Goal: Task Accomplishment & Management: Manage account settings

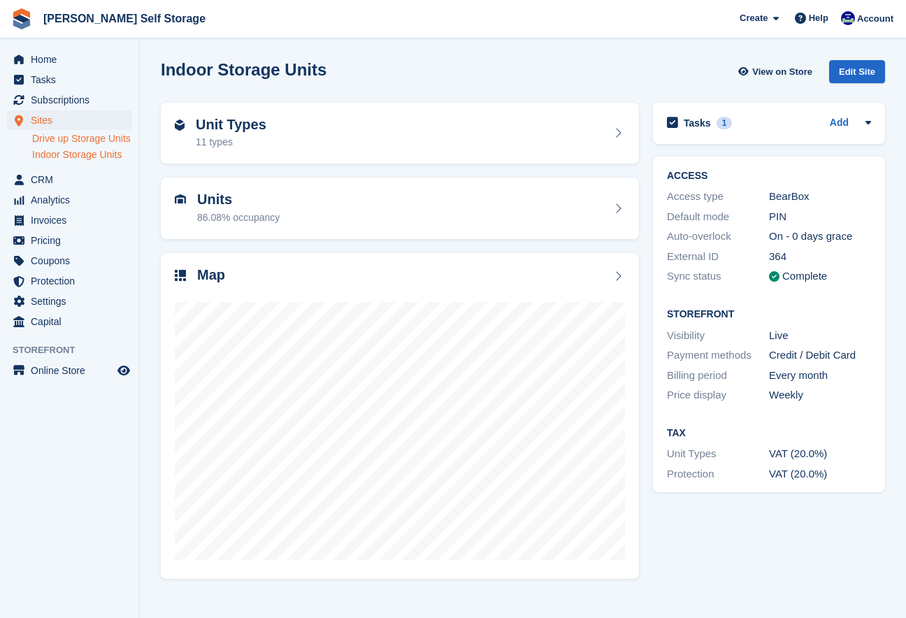
click at [57, 139] on link "Drive up Storage Units" at bounding box center [82, 138] width 100 height 13
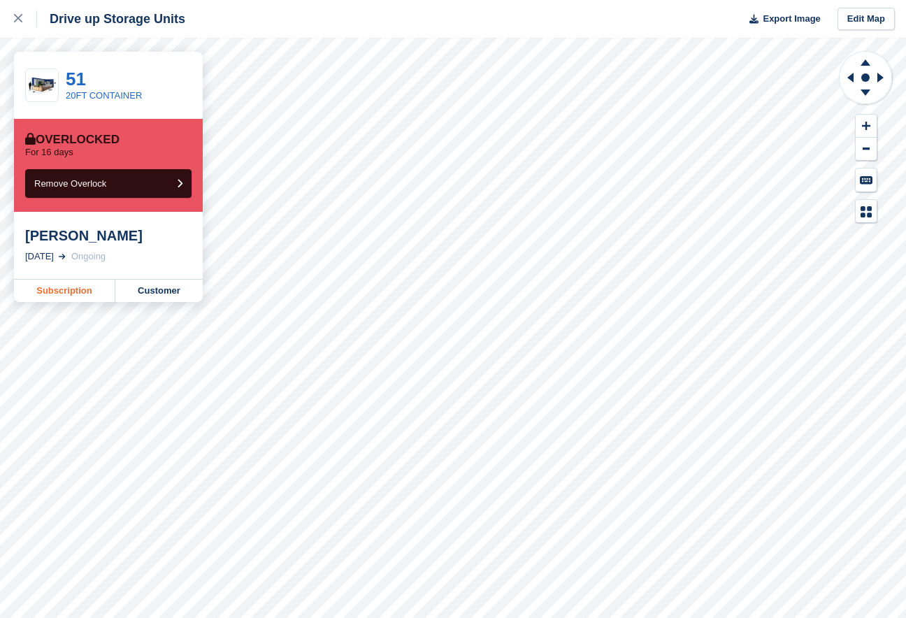
click at [97, 293] on link "Subscription" at bounding box center [64, 291] width 101 height 22
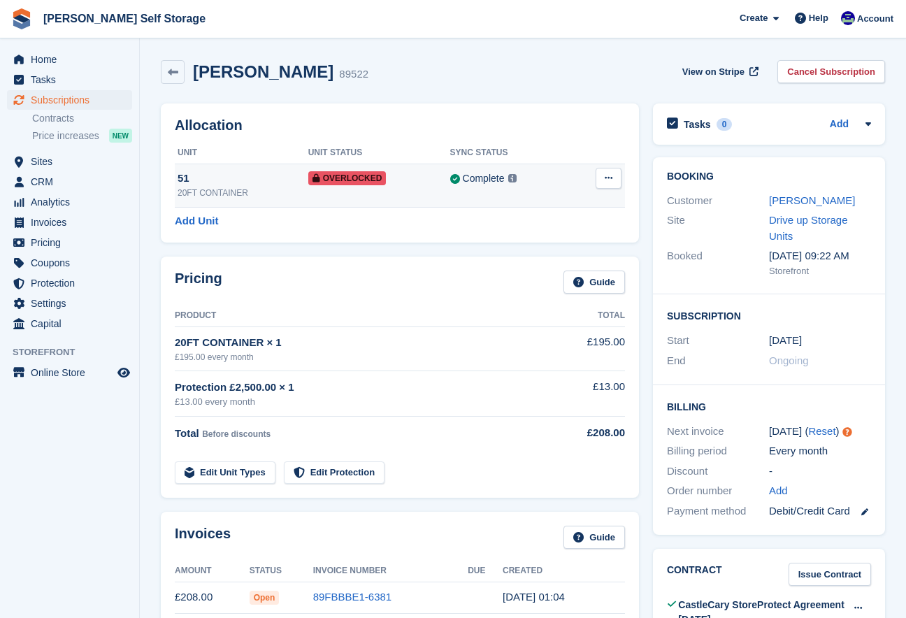
click at [182, 184] on div "51" at bounding box center [243, 179] width 131 height 16
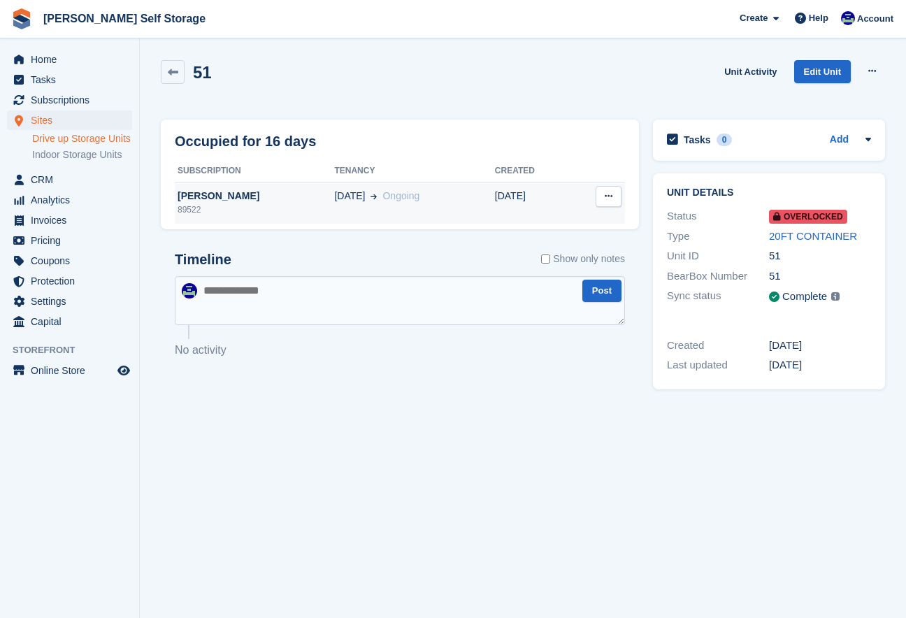
click at [187, 196] on div "[PERSON_NAME]" at bounding box center [254, 196] width 159 height 15
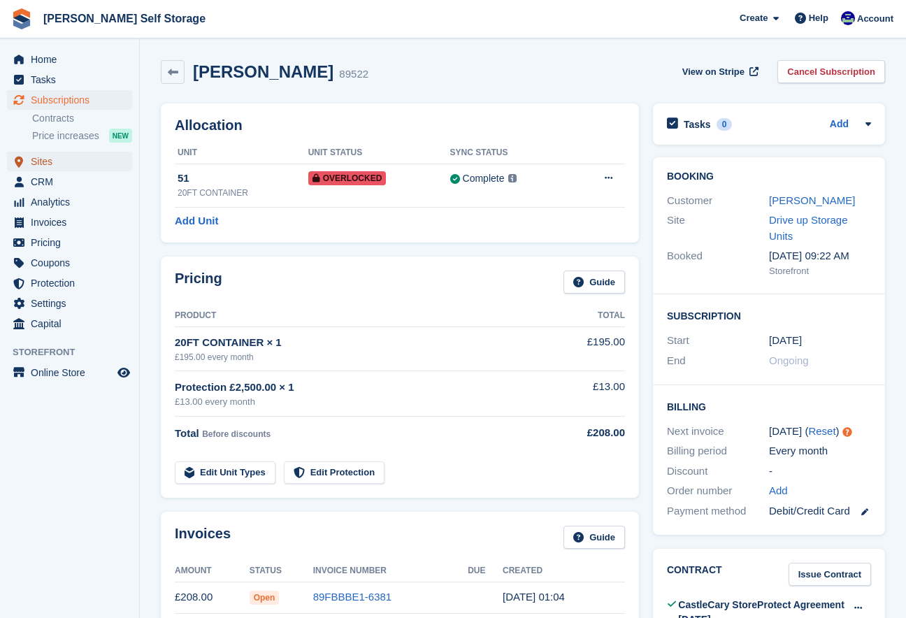
click at [42, 159] on span "Sites" at bounding box center [73, 162] width 84 height 20
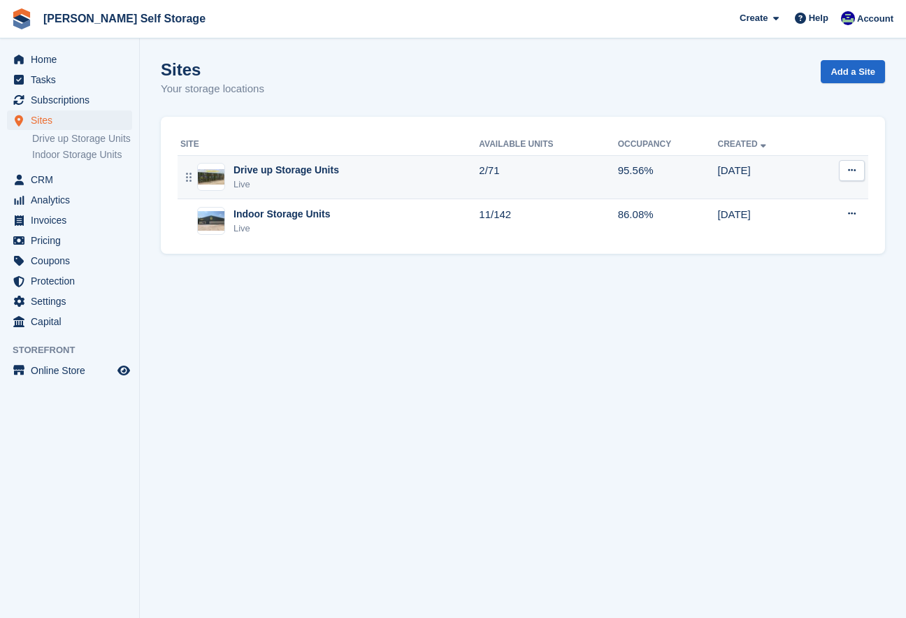
click at [238, 162] on td "Drive up Storage Units Live" at bounding box center [328, 177] width 301 height 44
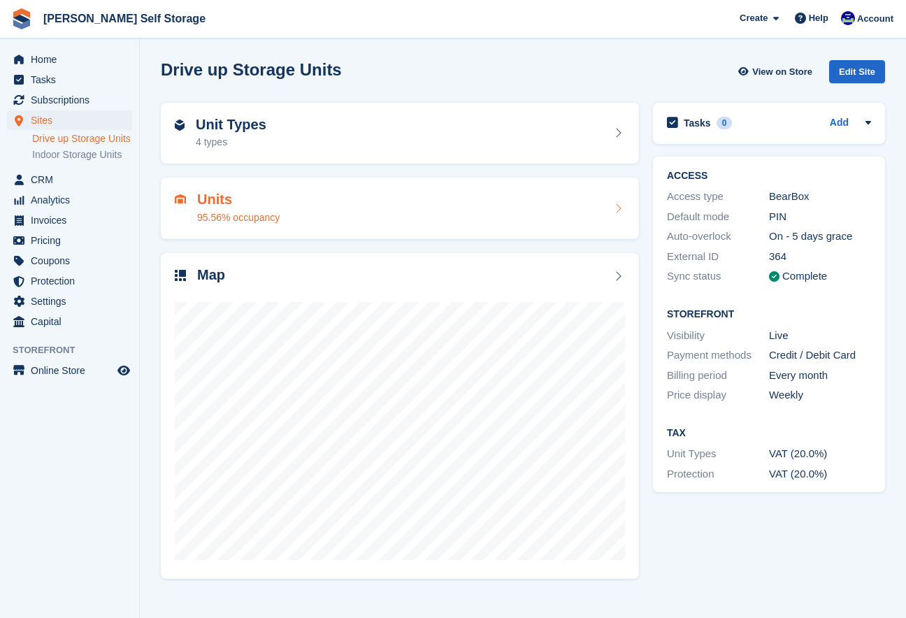
click at [263, 217] on div "95.56% occupancy" at bounding box center [238, 217] width 83 height 15
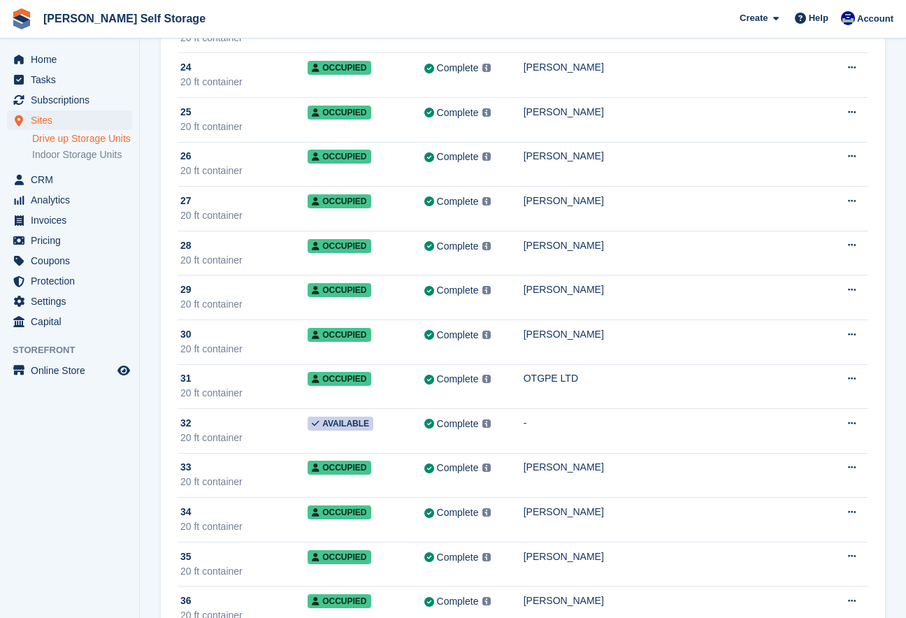
scroll to position [1138, 0]
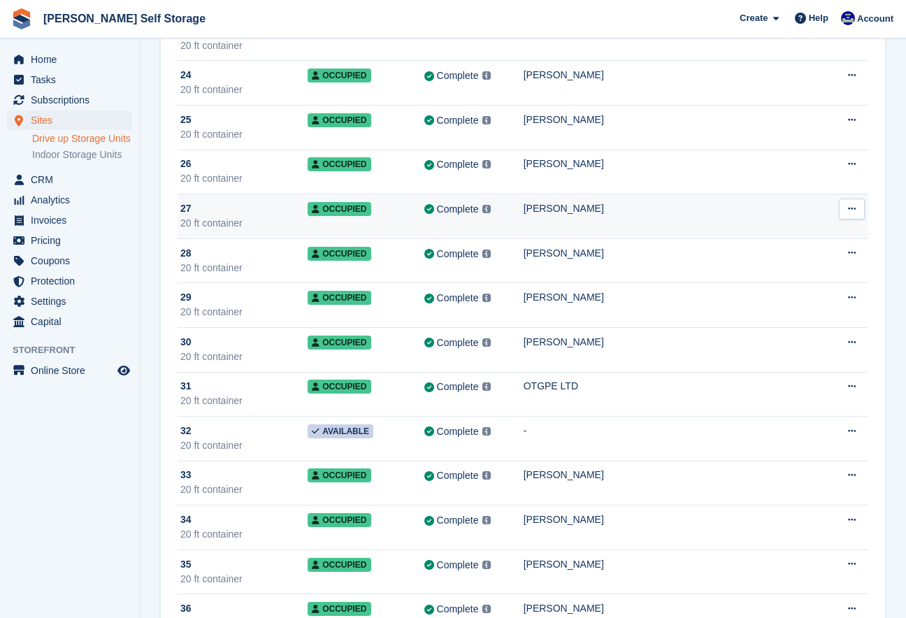
click at [457, 214] on div "Complete Last synced at 14 Jul, 10:31 AM Learn more →" at bounding box center [473, 209] width 99 height 16
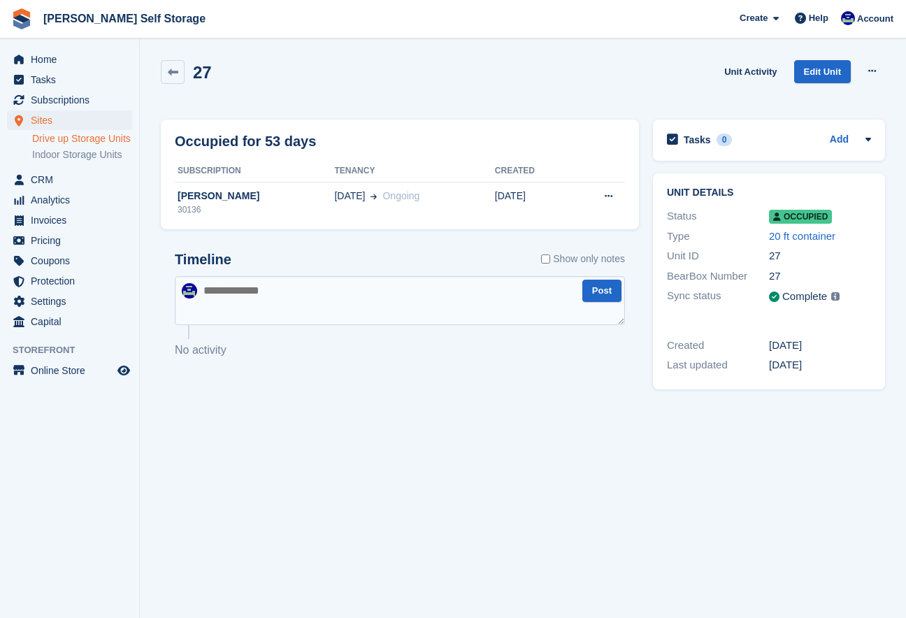
click at [172, 201] on div "Occupied for 53 days Subscription Tenancy Created Tim Boylan 30136 08 Jan Ongoi…" at bounding box center [400, 175] width 478 height 110
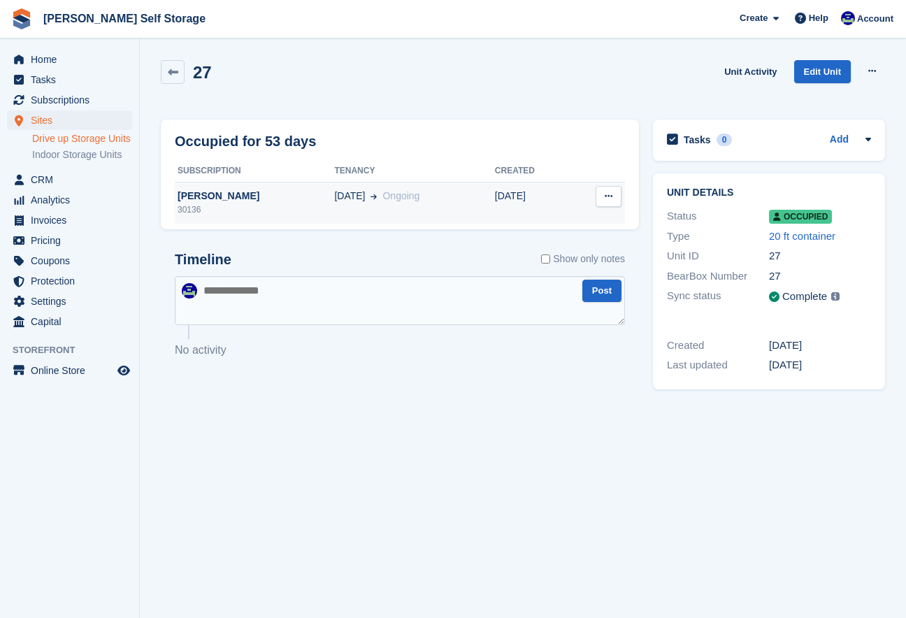
click at [189, 198] on div "[PERSON_NAME]" at bounding box center [254, 196] width 159 height 15
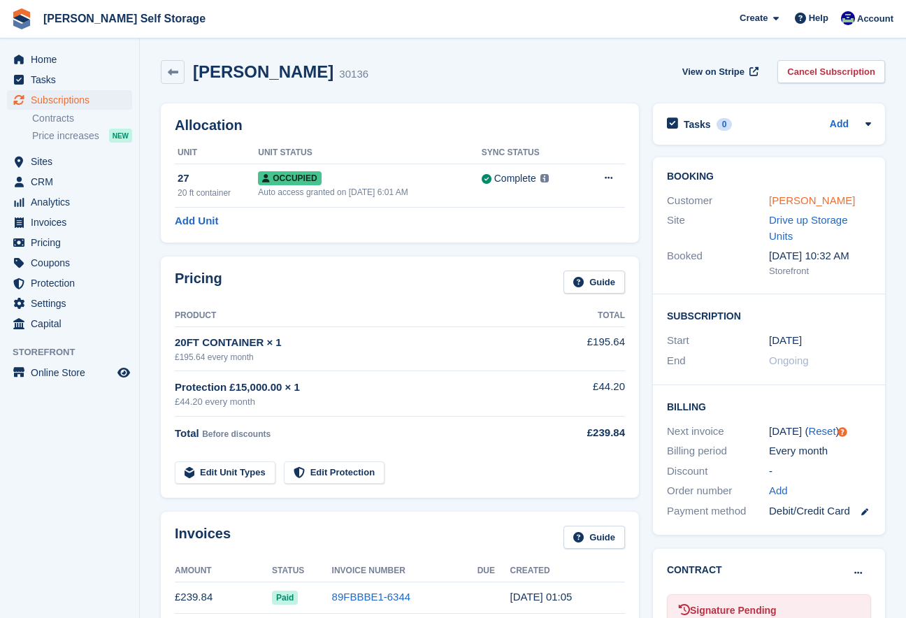
click at [782, 199] on link "[PERSON_NAME]" at bounding box center [812, 200] width 86 height 12
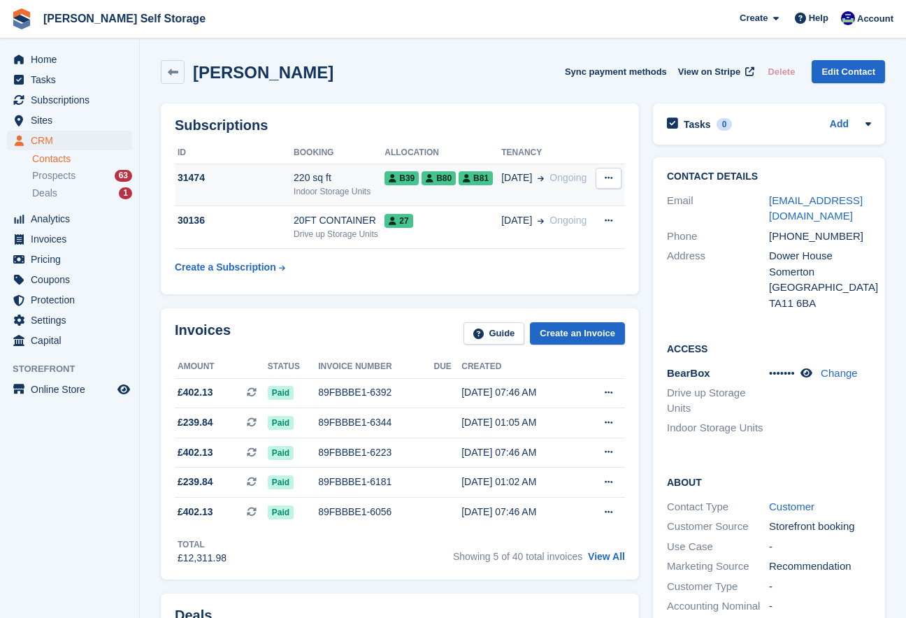
click at [330, 189] on div "Indoor Storage Units" at bounding box center [339, 191] width 91 height 13
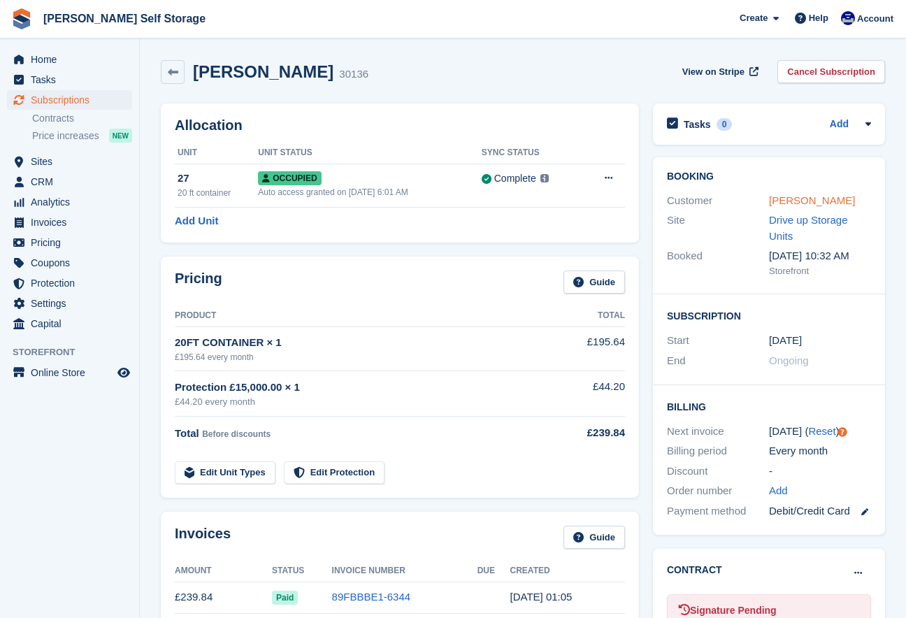
click at [792, 201] on link "[PERSON_NAME]" at bounding box center [812, 200] width 86 height 12
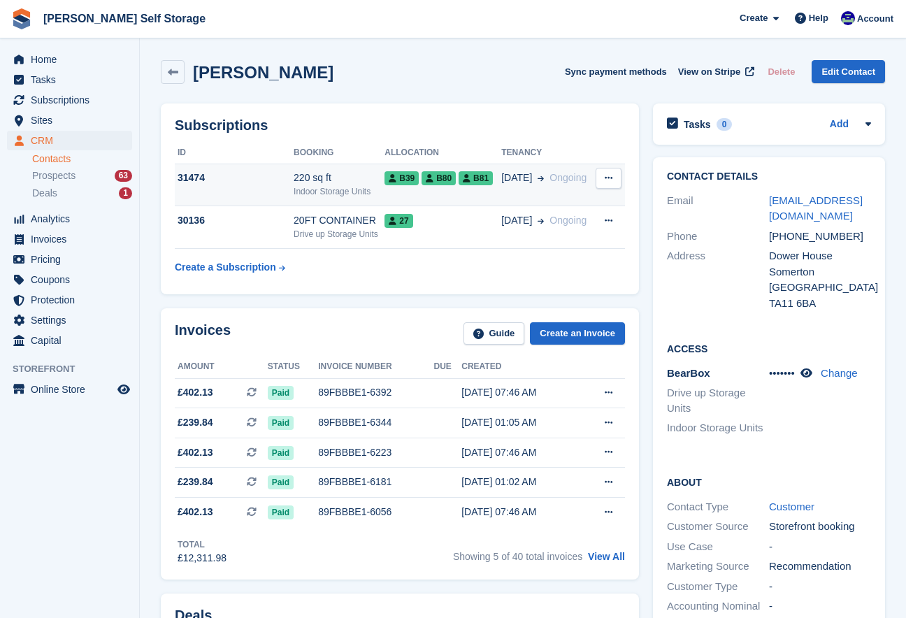
click at [336, 178] on div "220 sq ft" at bounding box center [339, 178] width 91 height 15
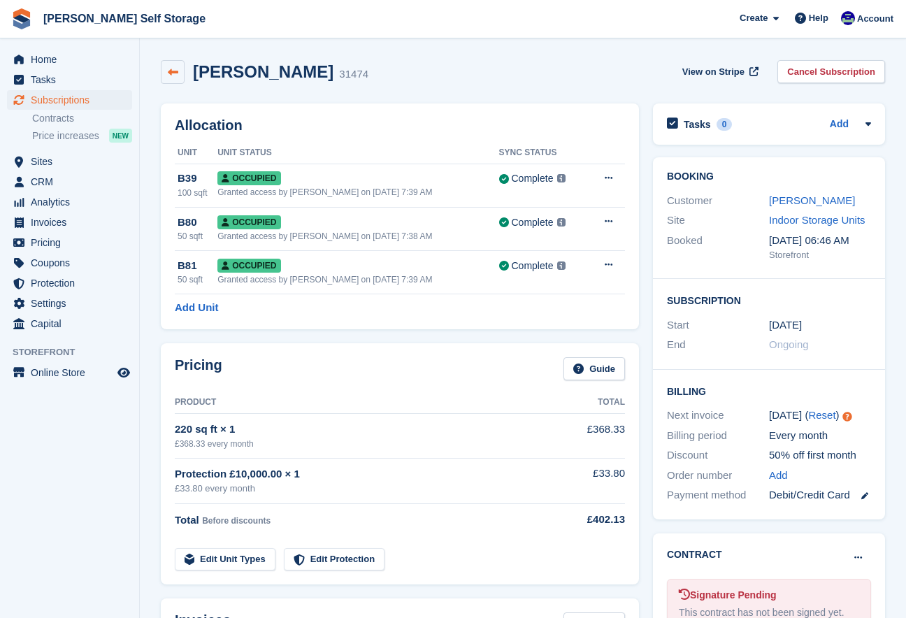
click at [169, 69] on icon at bounding box center [173, 72] width 10 height 10
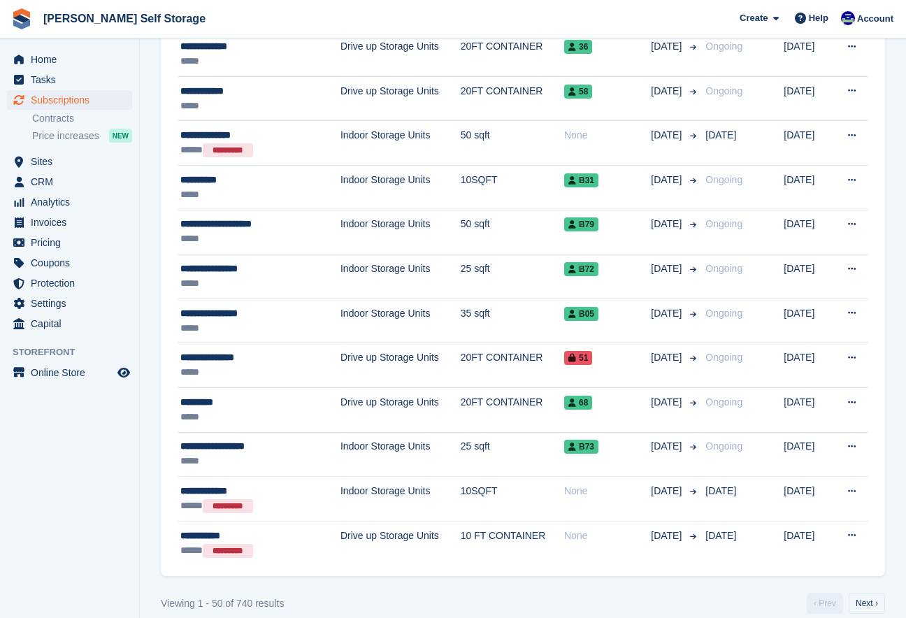
scroll to position [1909, 0]
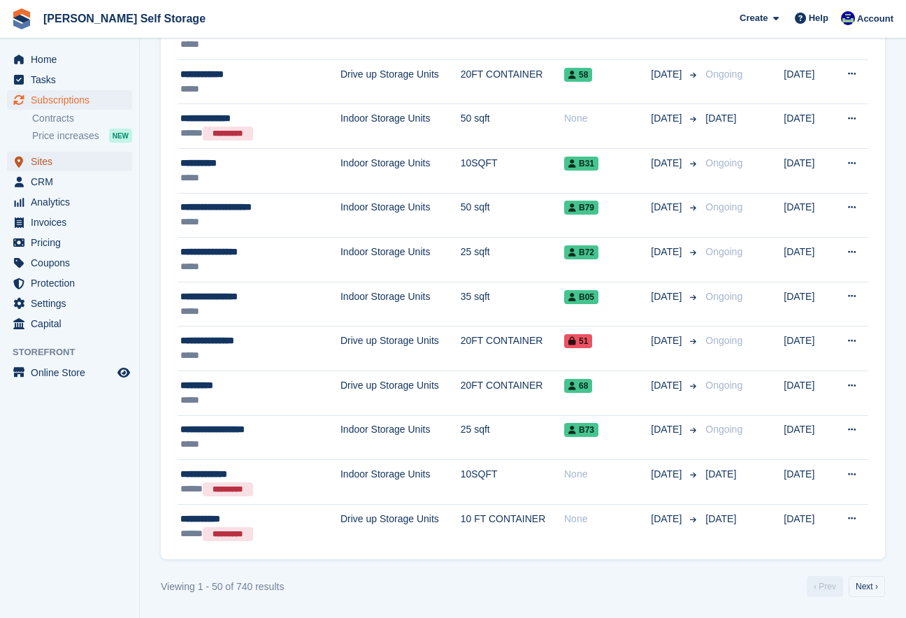
click at [37, 164] on span "Sites" at bounding box center [73, 162] width 84 height 20
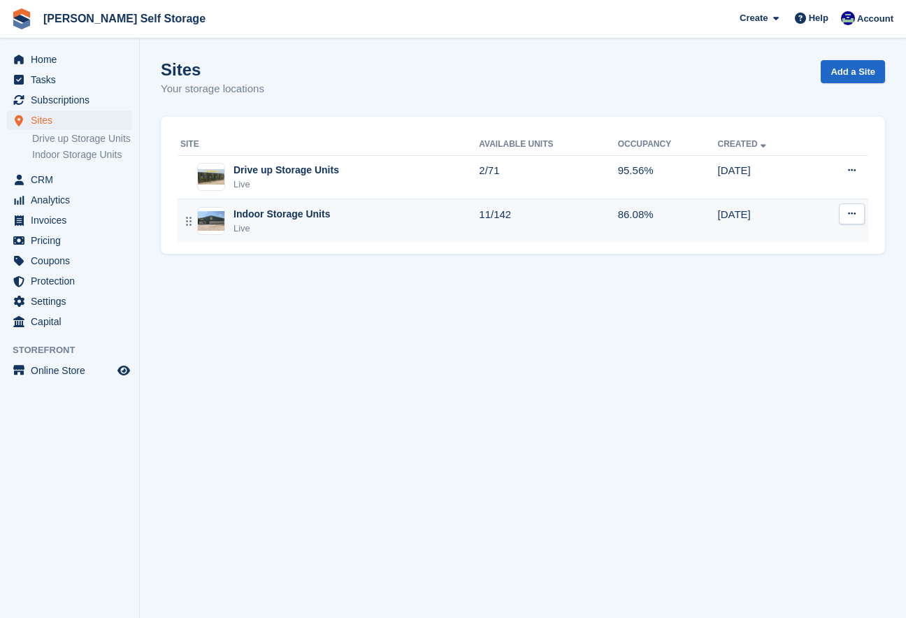
click at [238, 231] on div "Live" at bounding box center [282, 229] width 96 height 14
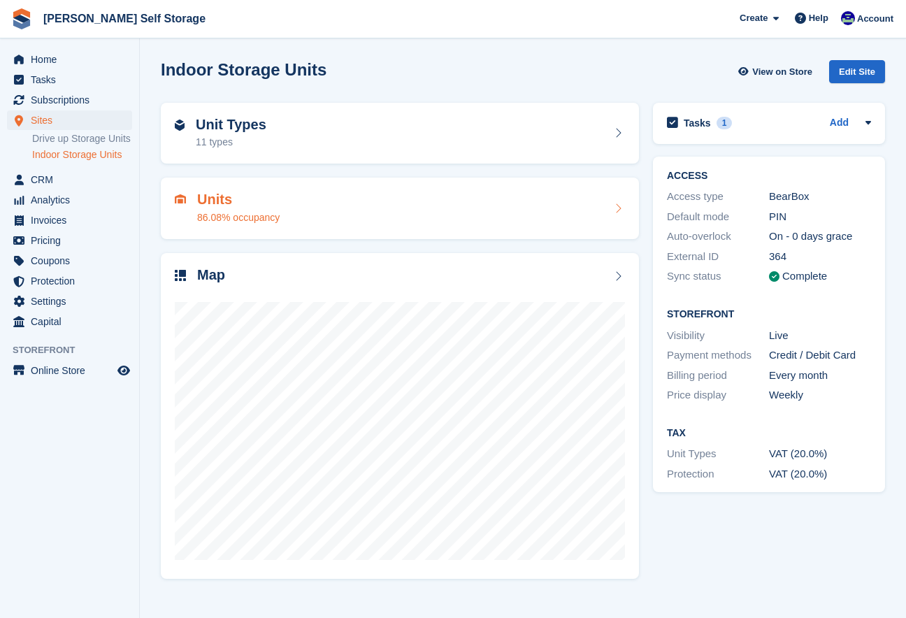
click at [296, 213] on div "Units 86.08% occupancy" at bounding box center [400, 209] width 450 height 34
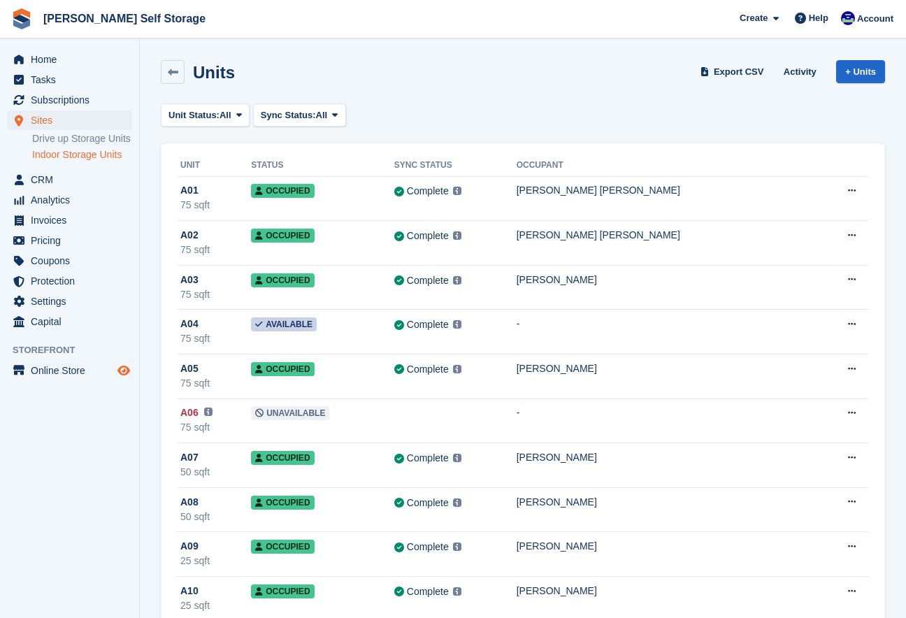
click at [124, 376] on icon "Preview store" at bounding box center [123, 370] width 13 height 11
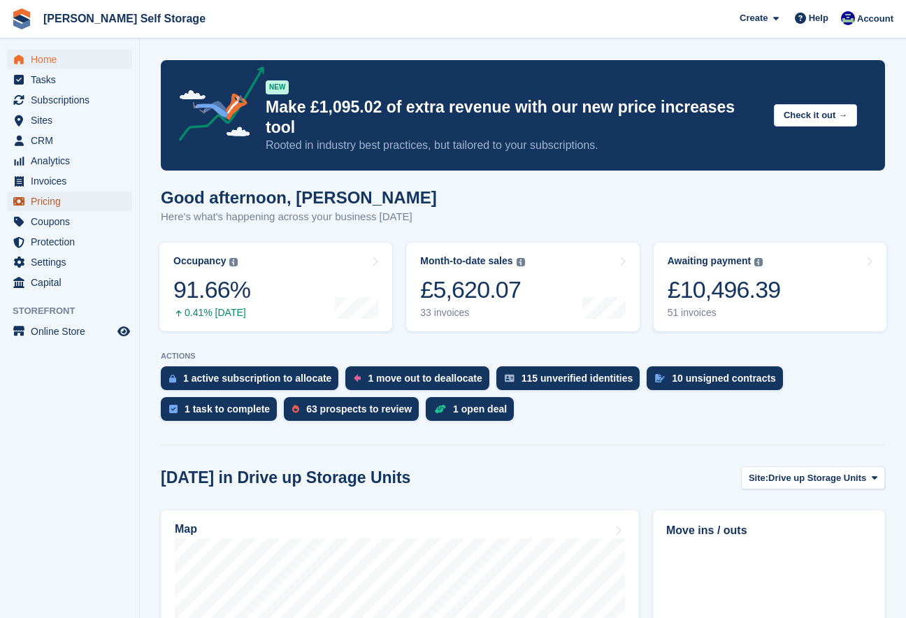
click at [55, 202] on span "Pricing" at bounding box center [73, 202] width 84 height 20
click at [50, 103] on span "Subscriptions" at bounding box center [73, 100] width 84 height 20
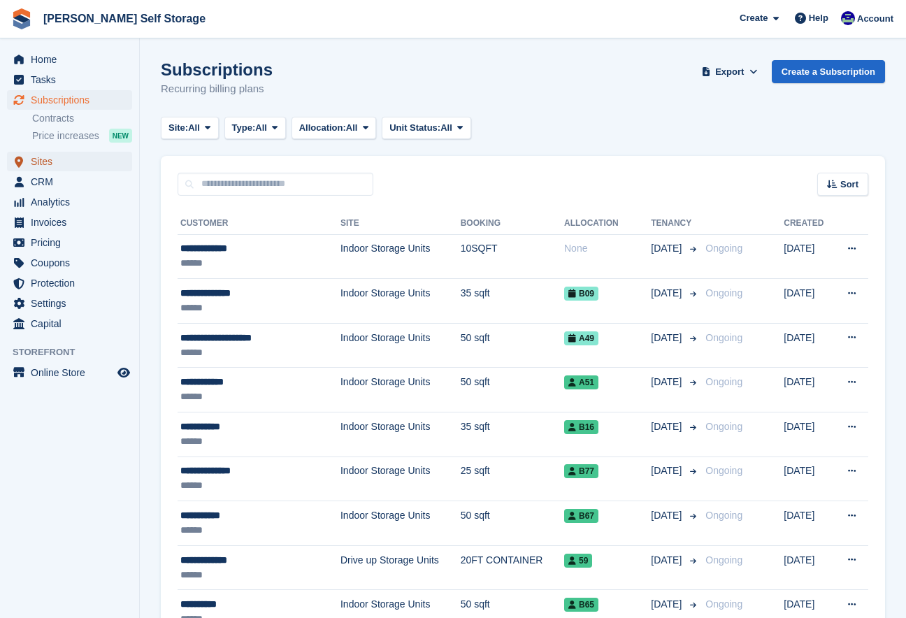
click at [43, 156] on span "Sites" at bounding box center [73, 162] width 84 height 20
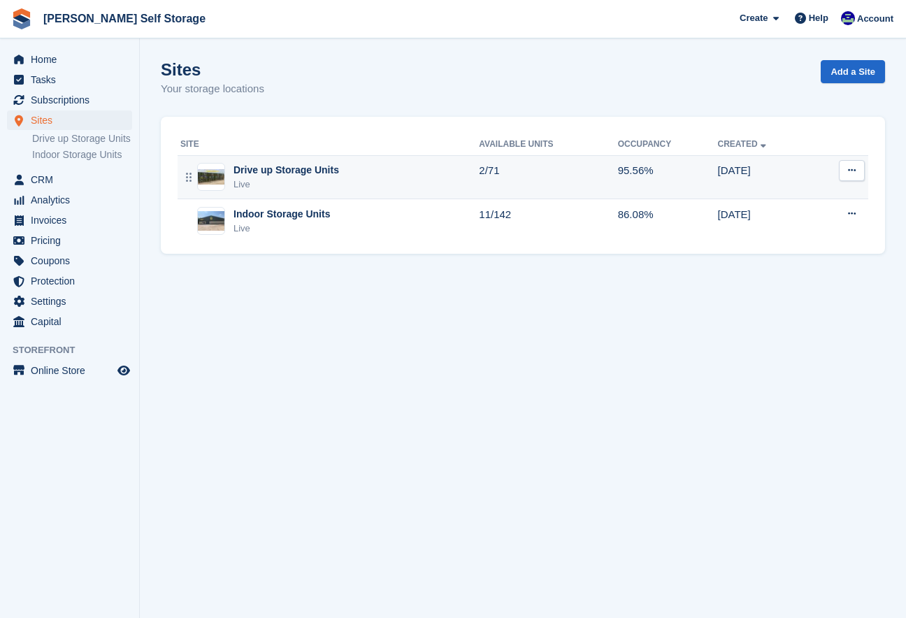
click at [276, 175] on div "Drive up Storage Units" at bounding box center [287, 170] width 106 height 15
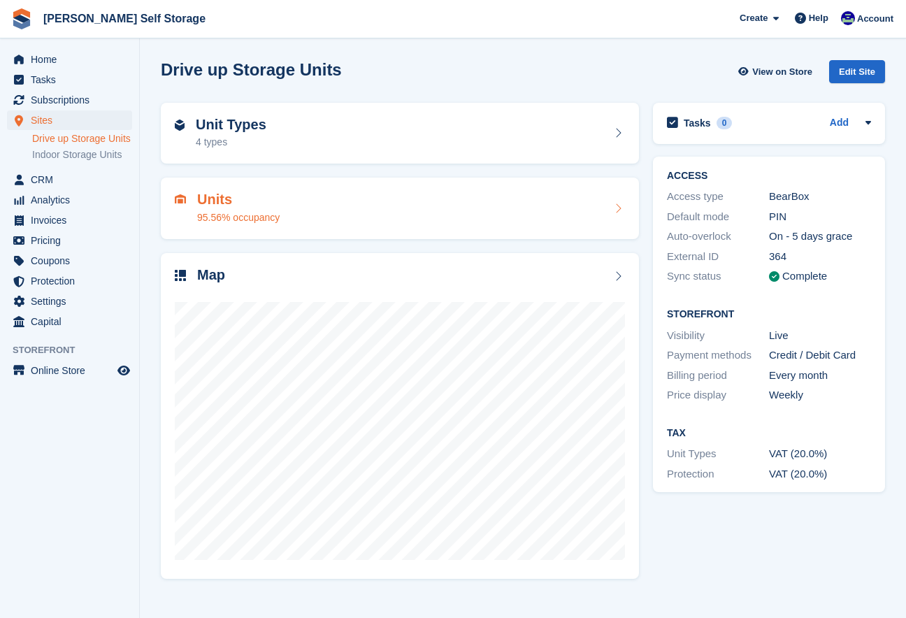
click at [273, 206] on h2 "Units" at bounding box center [238, 200] width 83 height 16
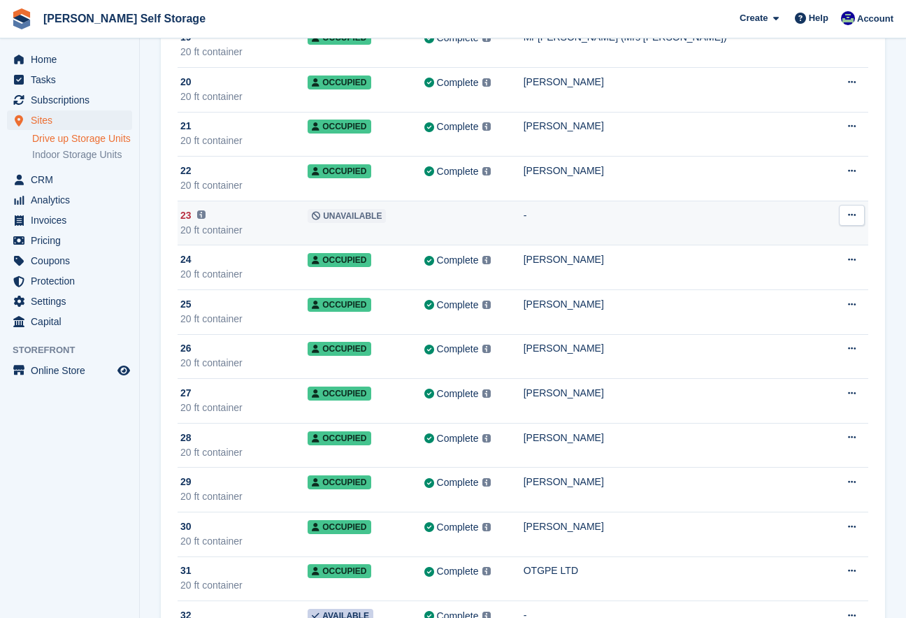
scroll to position [955, 0]
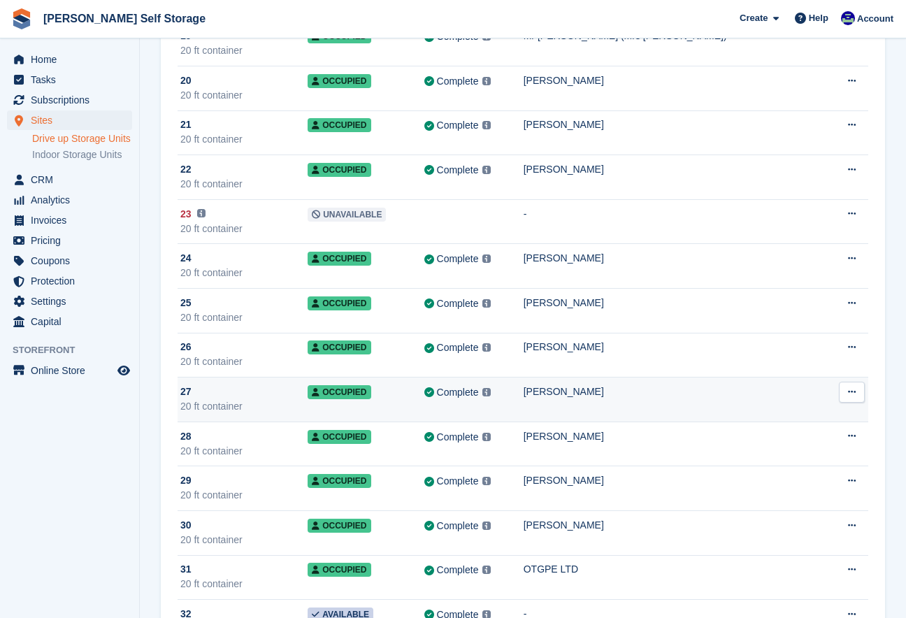
click at [598, 385] on div "[PERSON_NAME]" at bounding box center [674, 392] width 301 height 15
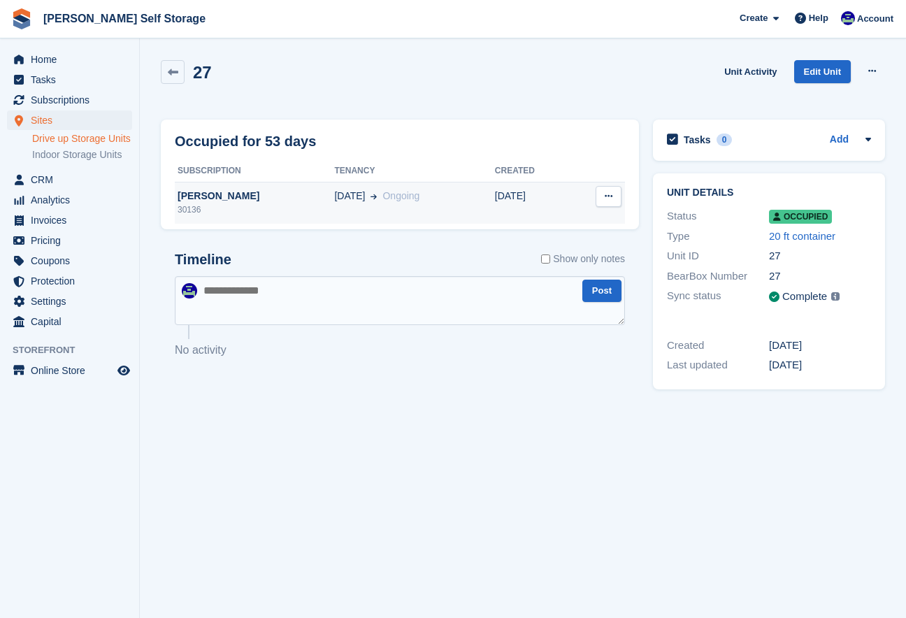
click at [217, 201] on div "[PERSON_NAME]" at bounding box center [254, 196] width 159 height 15
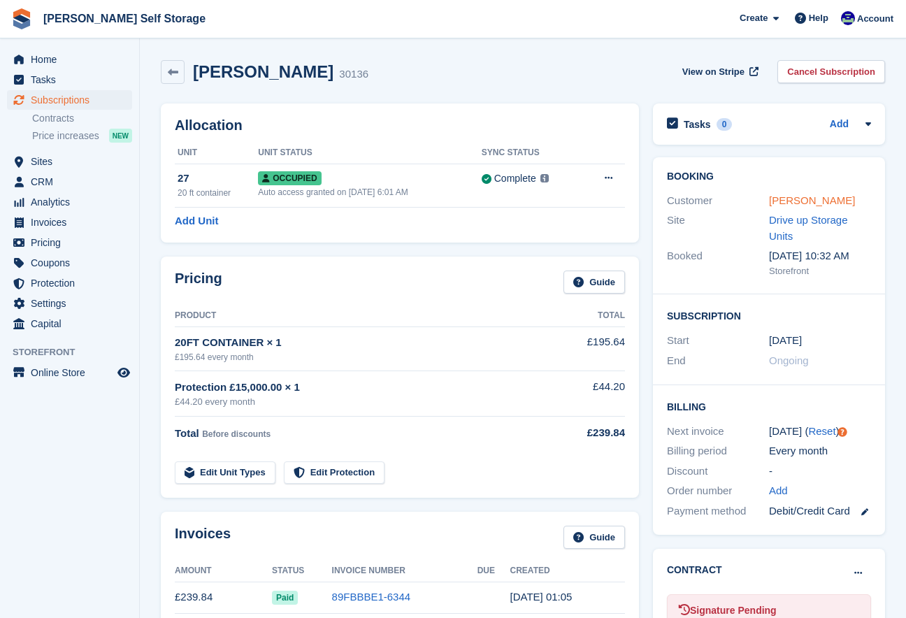
click at [797, 201] on link "[PERSON_NAME]" at bounding box center [812, 200] width 86 height 12
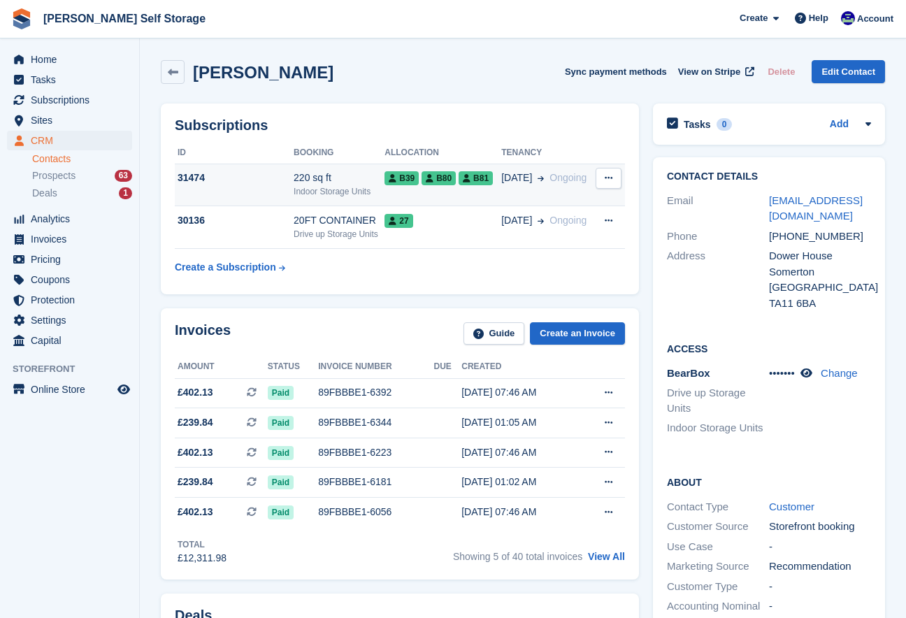
click at [304, 181] on div "220 sq ft" at bounding box center [339, 178] width 91 height 15
